Goal: Task Accomplishment & Management: Manage account settings

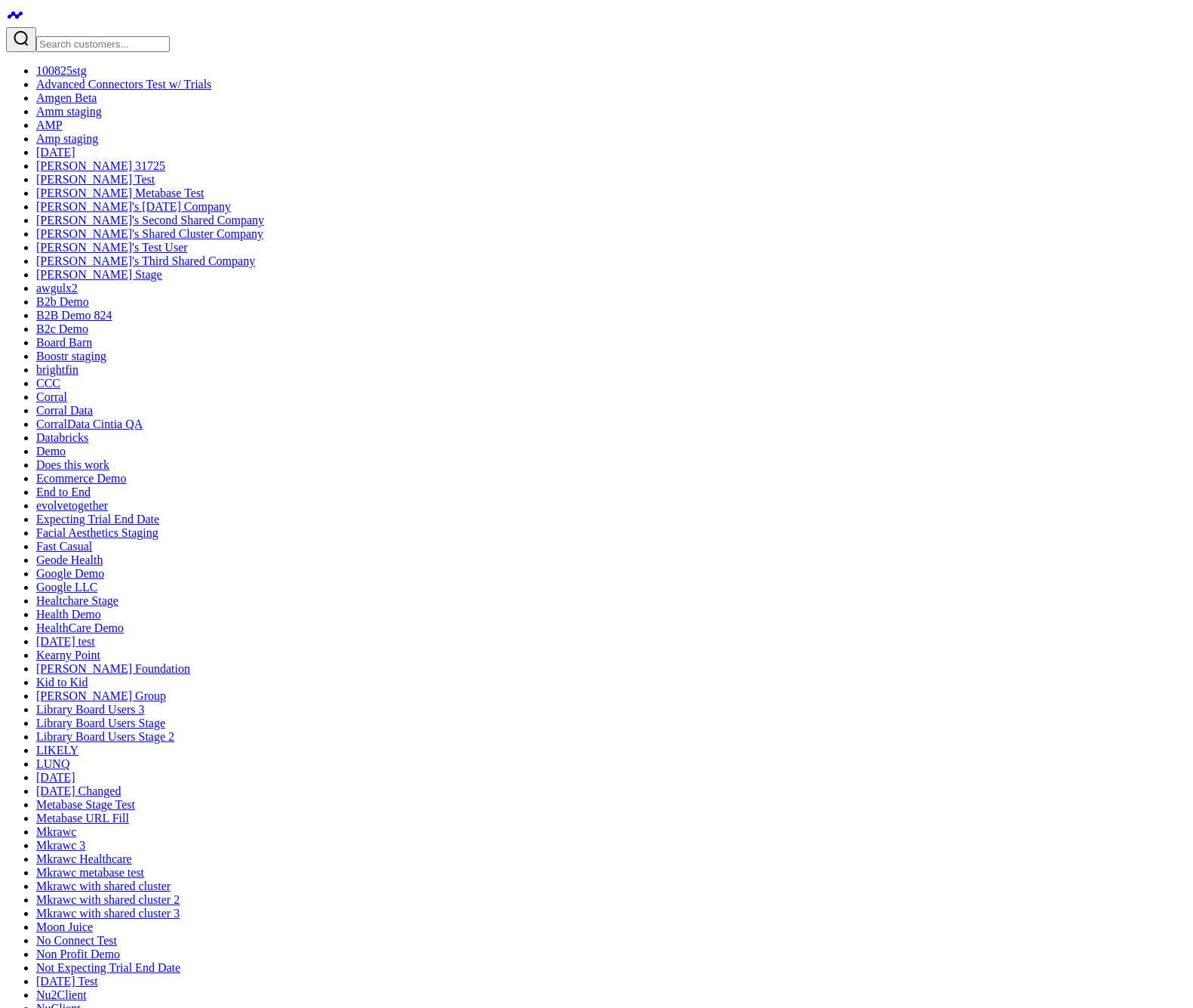
type input "T"
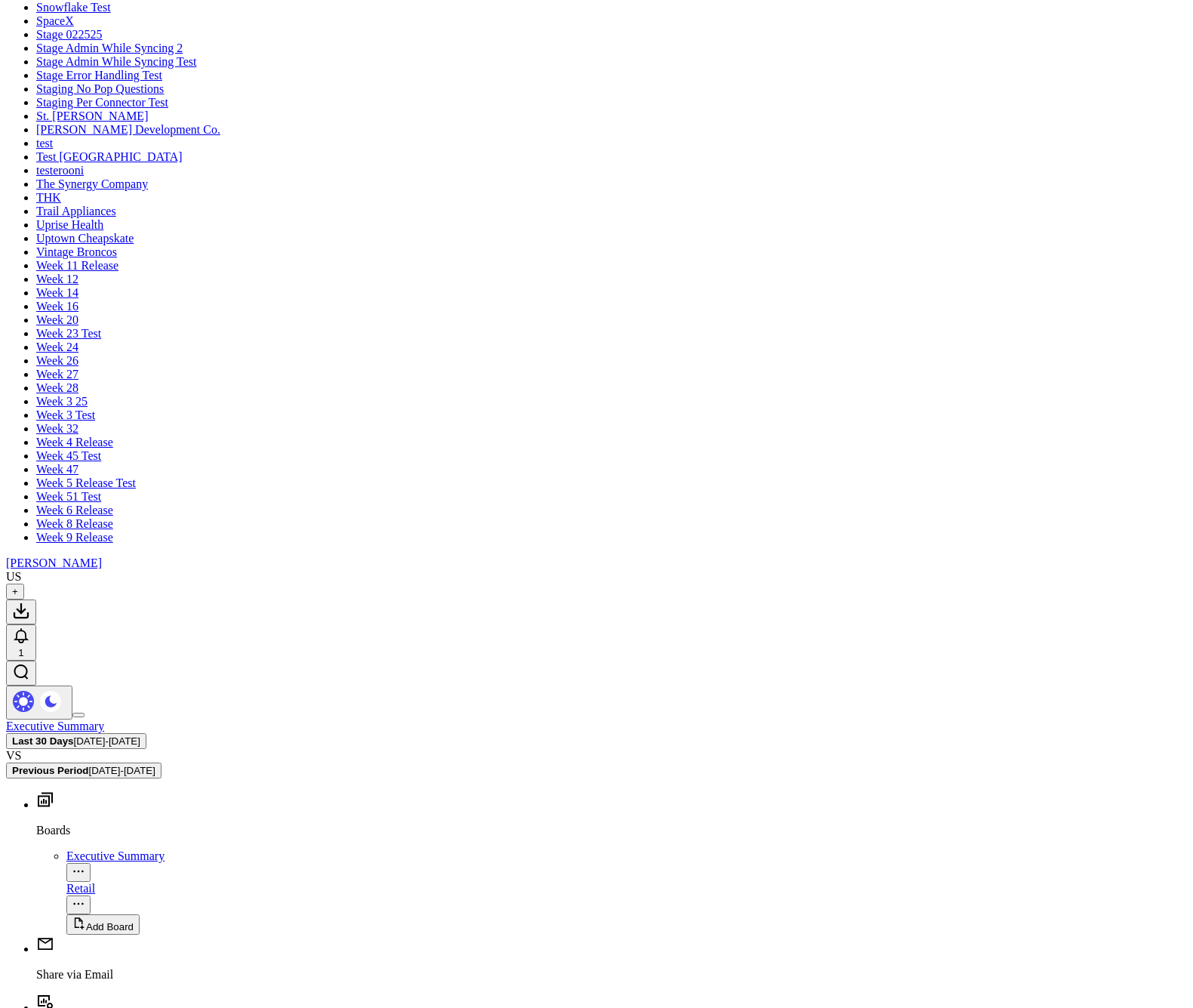
scroll to position [84, 0]
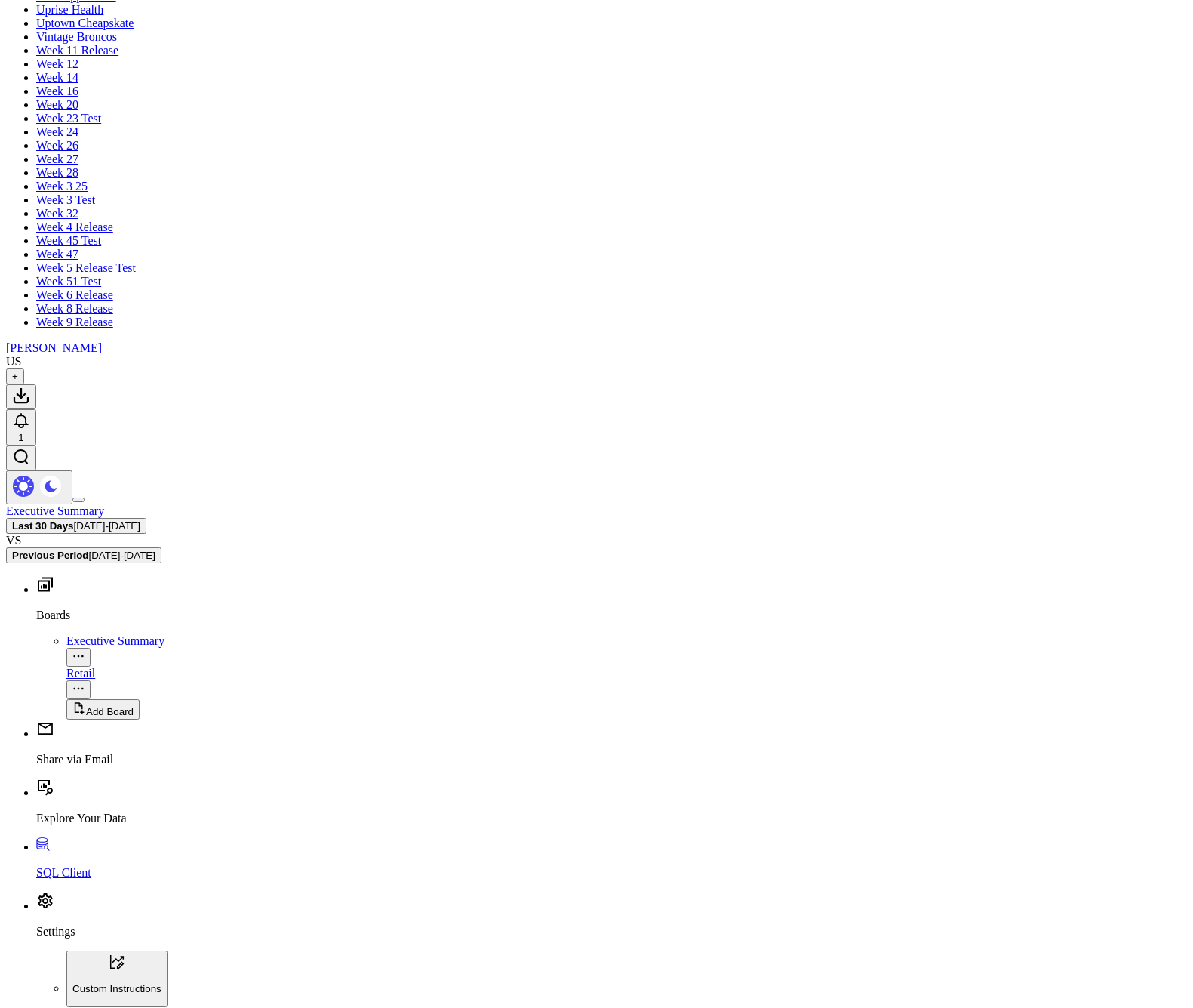
copy div "Product Performance Table"
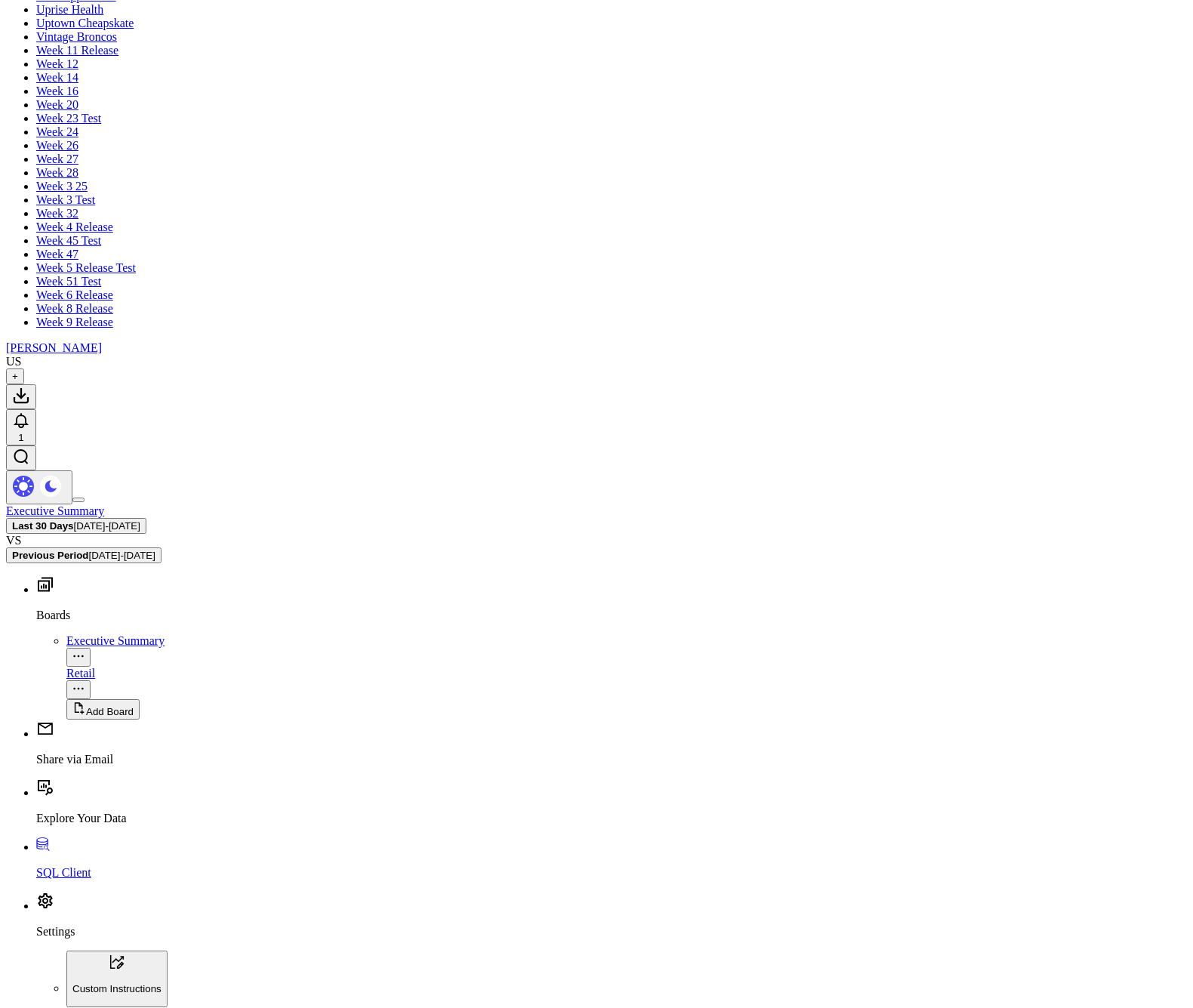
click at [86, 706] on span "Add Board" at bounding box center [110, 712] width 48 height 11
paste input "Product Performance Table"
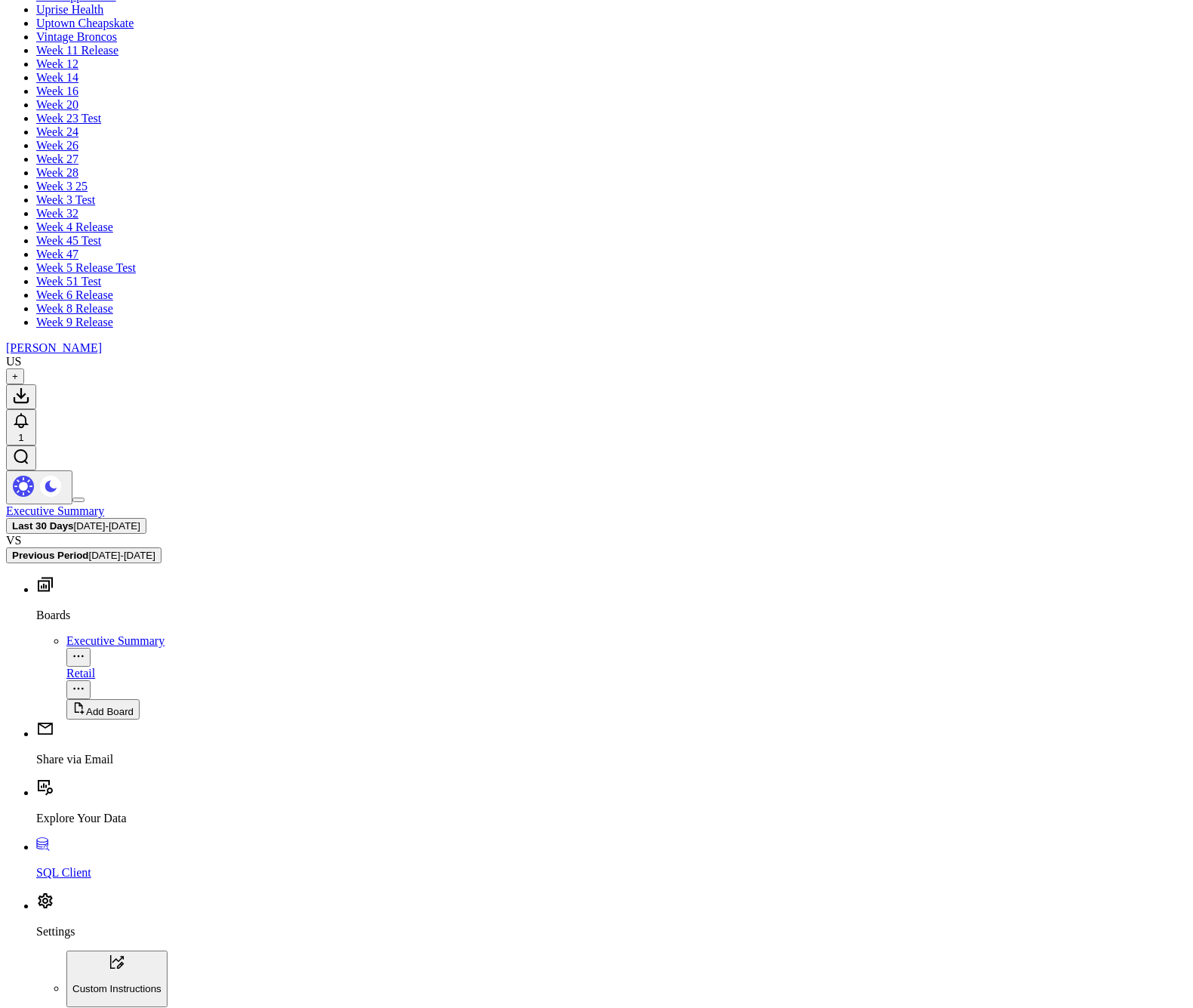
type input "Product Performance"
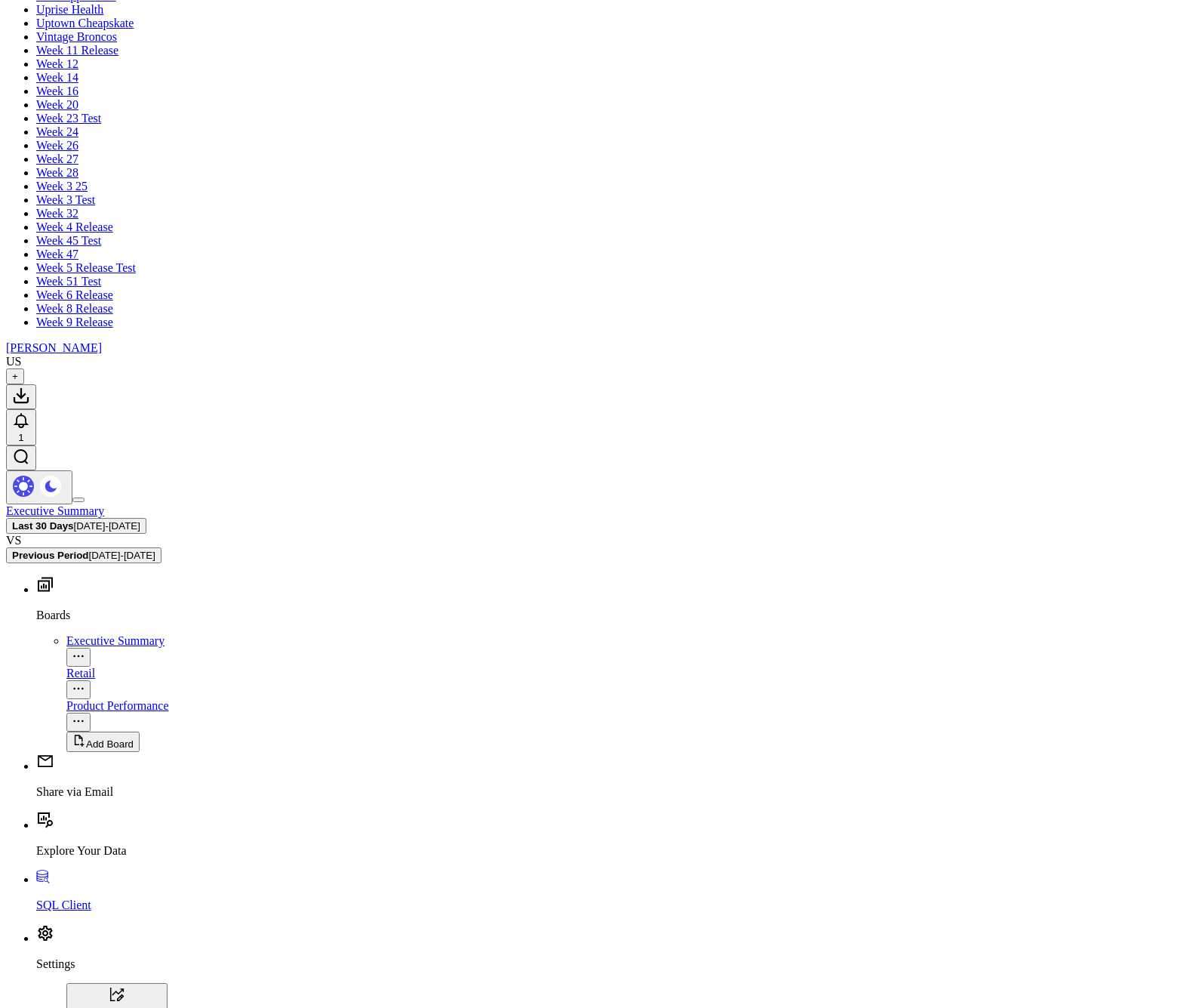
click at [99, 699] on div "Product Performance" at bounding box center [627, 705] width 1121 height 14
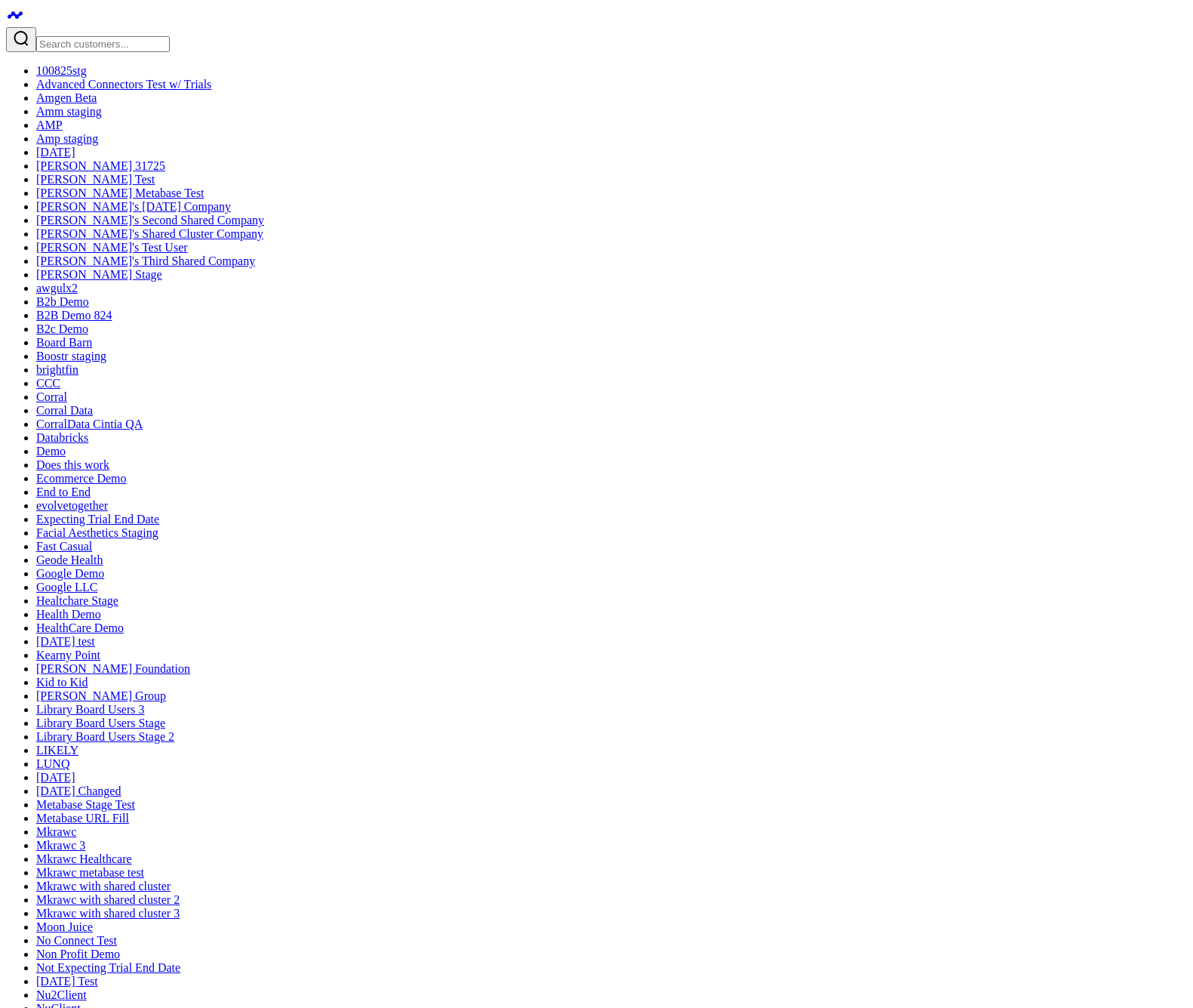
drag, startPoint x: 362, startPoint y: 246, endPoint x: 305, endPoint y: 298, distance: 77.2
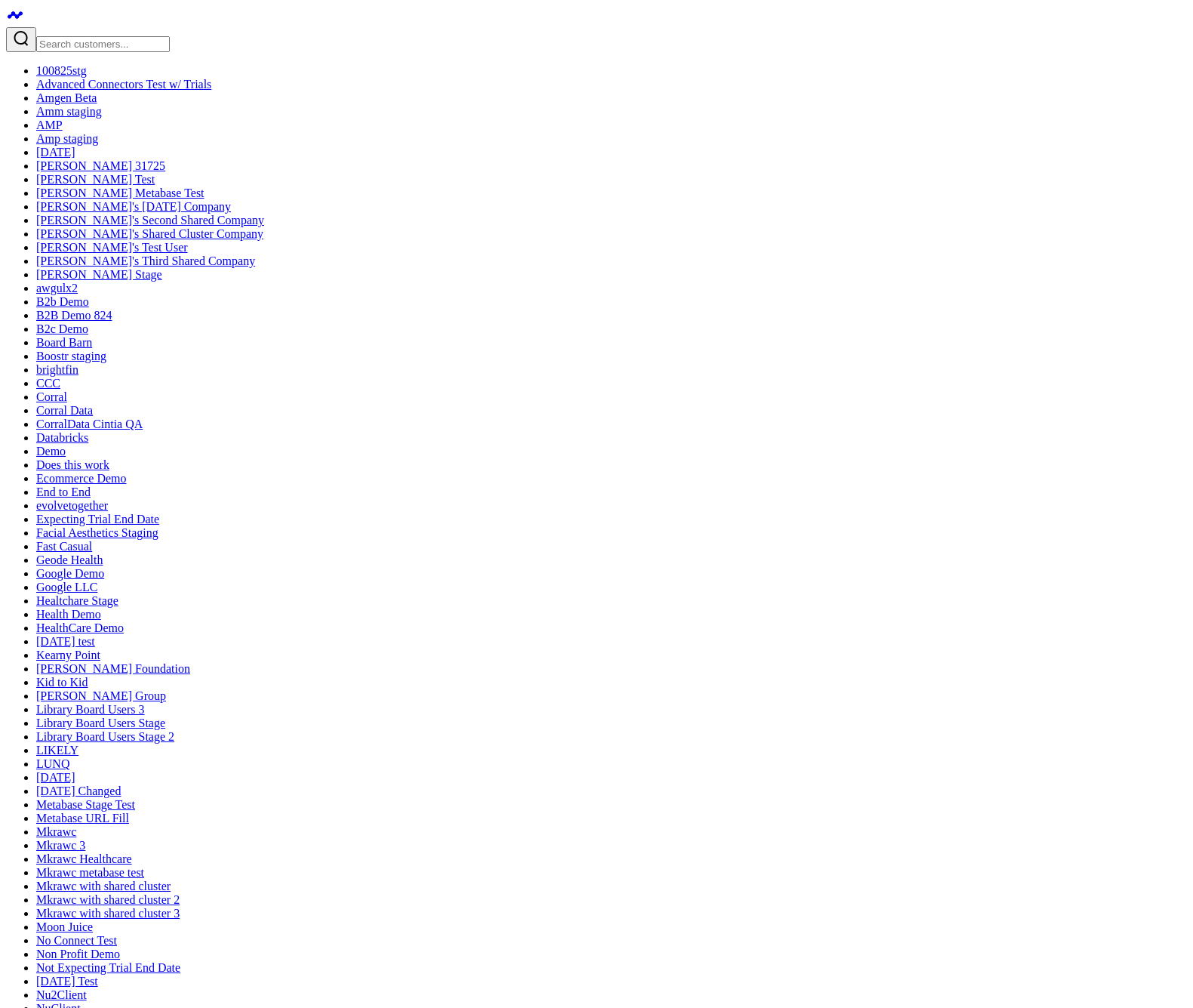
paste textarea "Product Performance Table"
type textarea "generate Product Performance widgets"
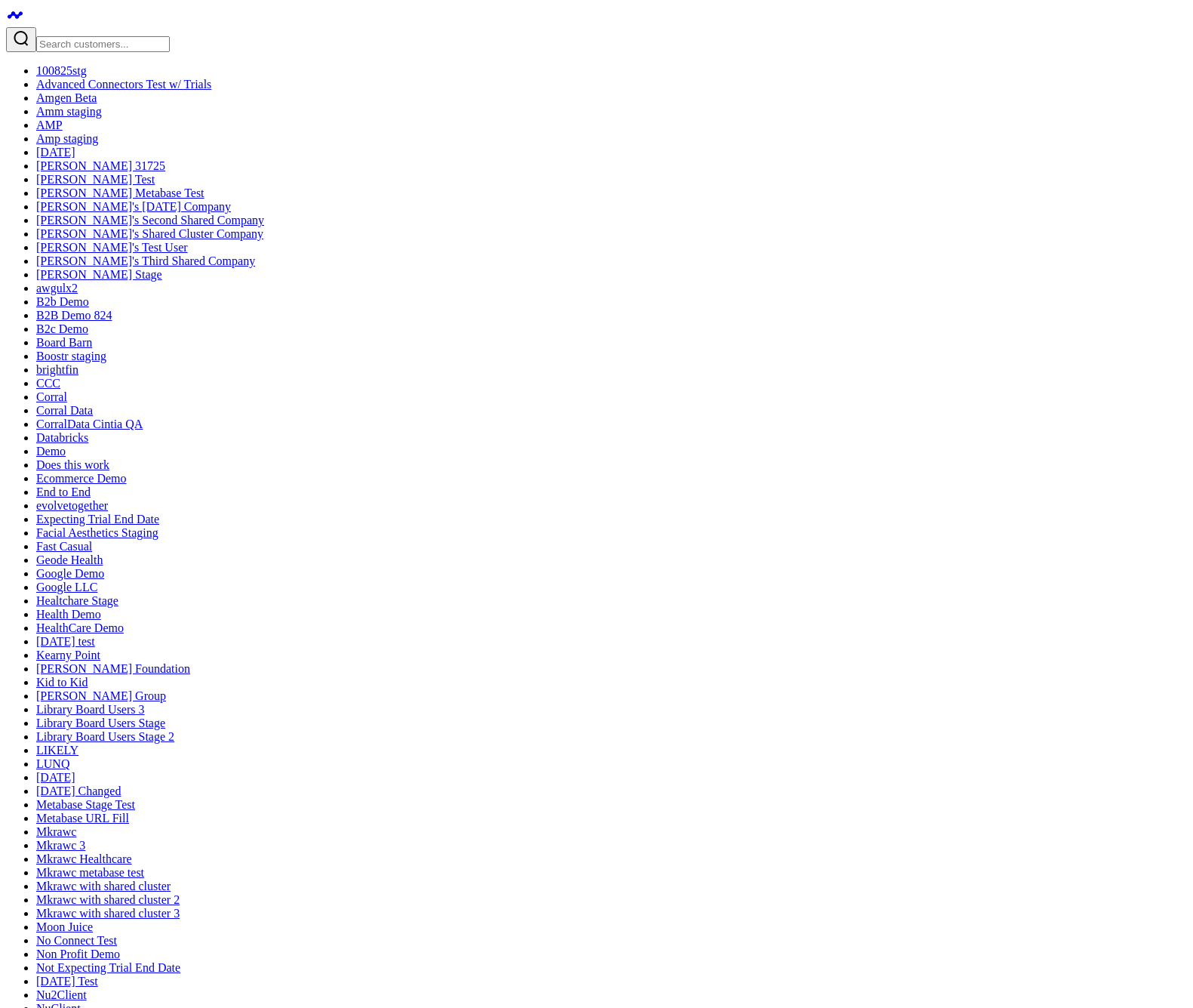
scroll to position [10, 0]
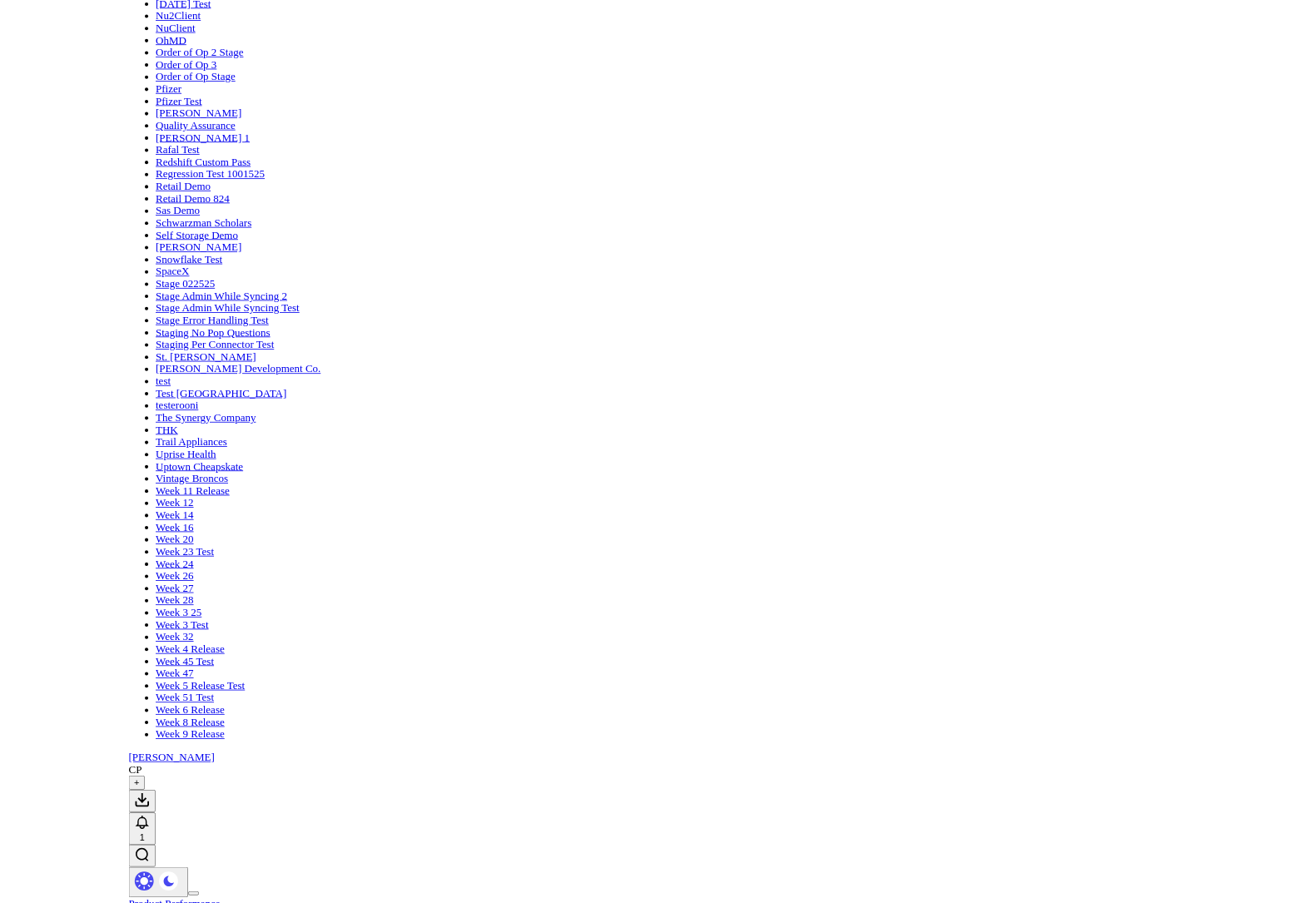
scroll to position [829, 0]
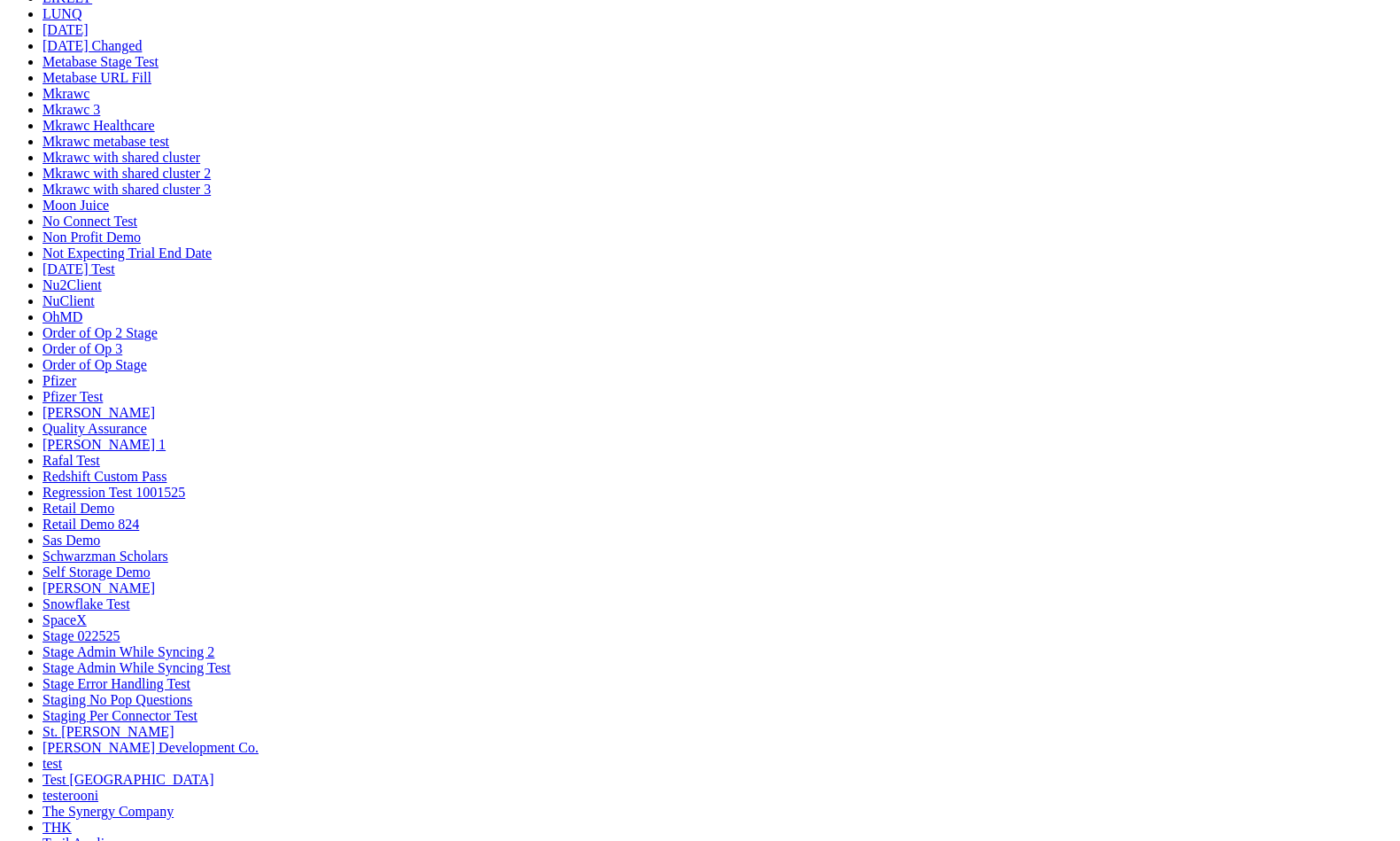
scroll to position [142, 0]
